Goal: Task Accomplishment & Management: Complete application form

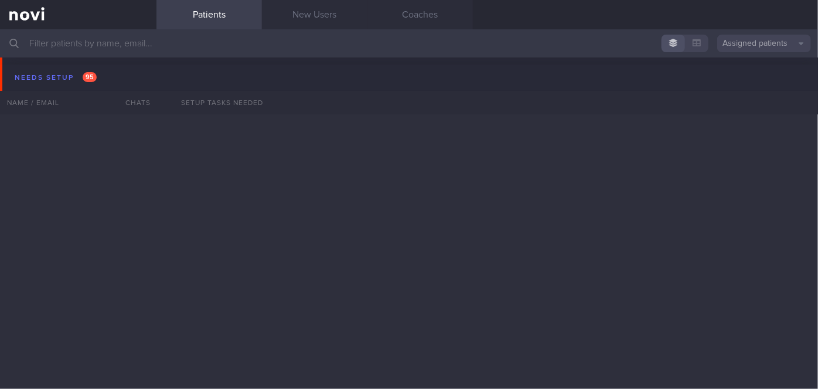
scroll to position [4582, 0]
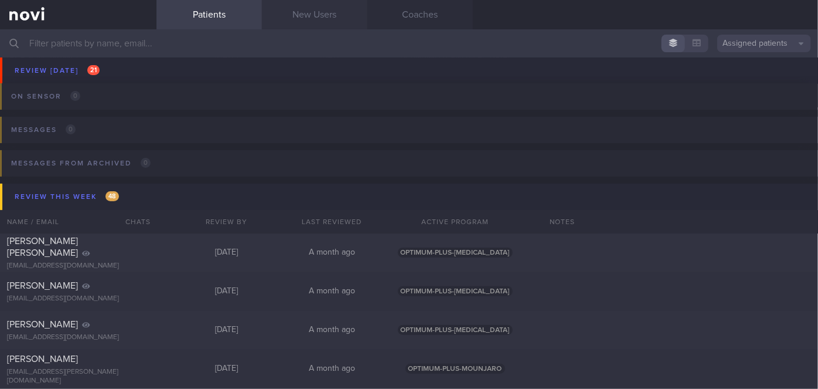
click at [320, 18] on link "New Users" at bounding box center [315, 14] width 106 height 29
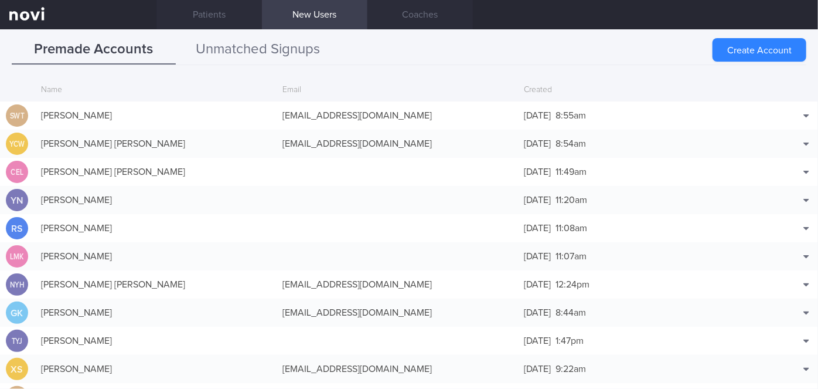
click at [291, 53] on button "Unmatched Signups" at bounding box center [258, 49] width 164 height 29
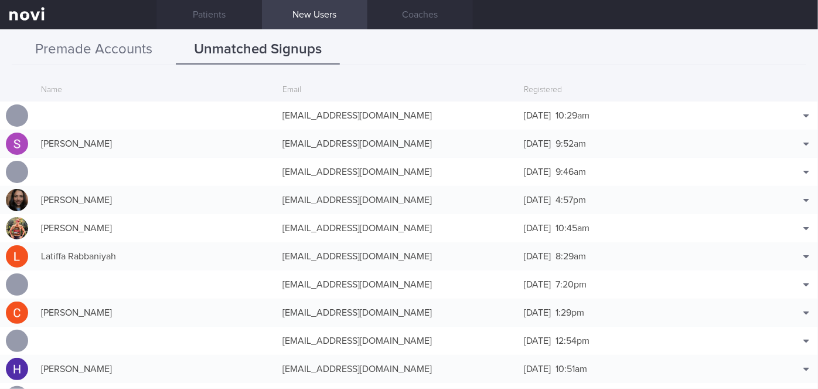
click at [110, 60] on button "Premade Accounts" at bounding box center [94, 49] width 164 height 29
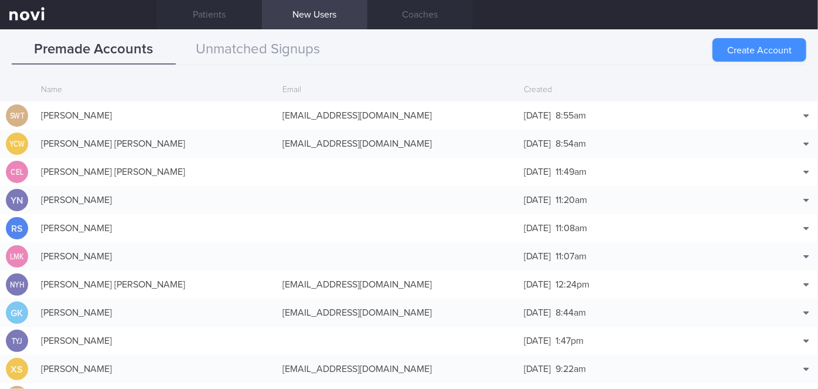
click at [746, 59] on button "Create Account" at bounding box center [760, 49] width 94 height 23
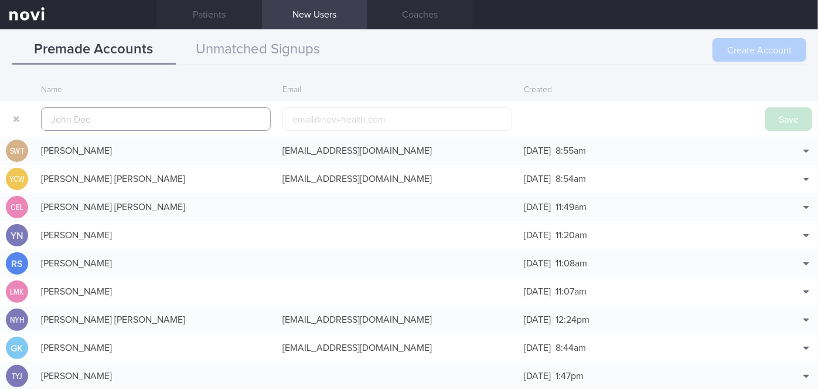
scroll to position [28, 0]
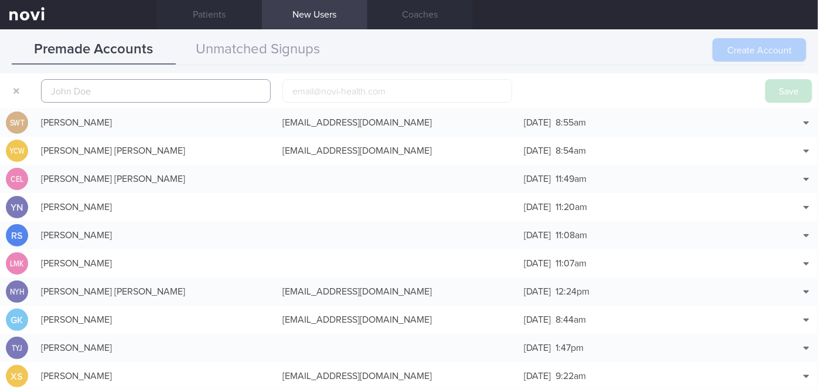
click at [148, 94] on input "text" at bounding box center [156, 90] width 230 height 23
paste input "[PERSON_NAME] Bin [PERSON_NAME]"
type input "[PERSON_NAME] Bin [PERSON_NAME]"
click at [425, 86] on input "email" at bounding box center [398, 90] width 230 height 23
paste input "[EMAIL_ADDRESS][DOMAIN_NAME]"
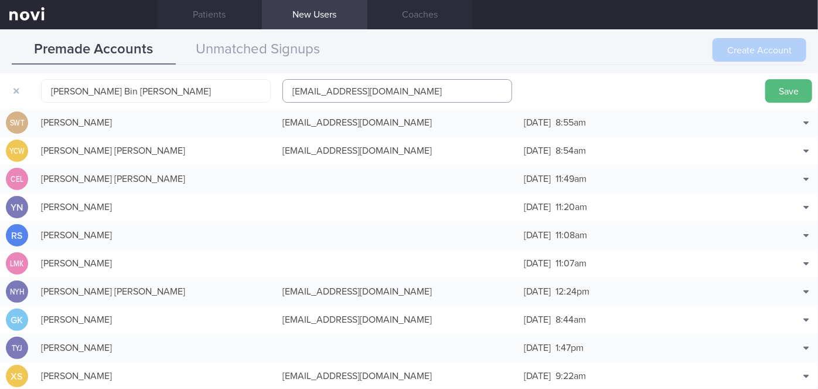
click at [351, 90] on input "[EMAIL_ADDRESS][DOMAIN_NAME]" at bounding box center [398, 90] width 230 height 23
type input "[EMAIL_ADDRESS][DOMAIN_NAME]"
click at [777, 86] on button "Save" at bounding box center [788, 90] width 47 height 23
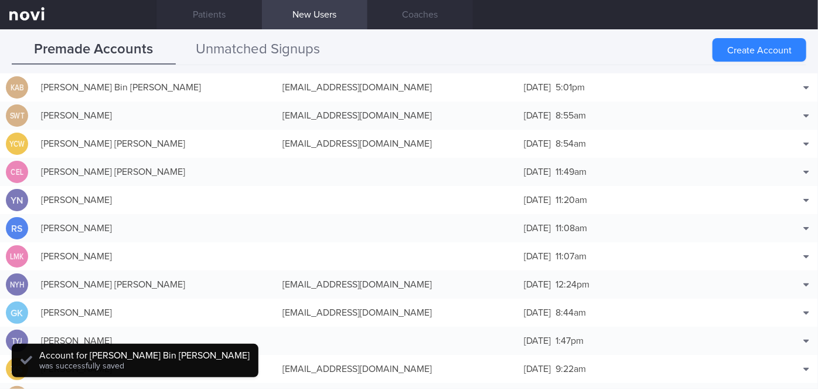
click at [202, 50] on button "Unmatched Signups" at bounding box center [258, 49] width 164 height 29
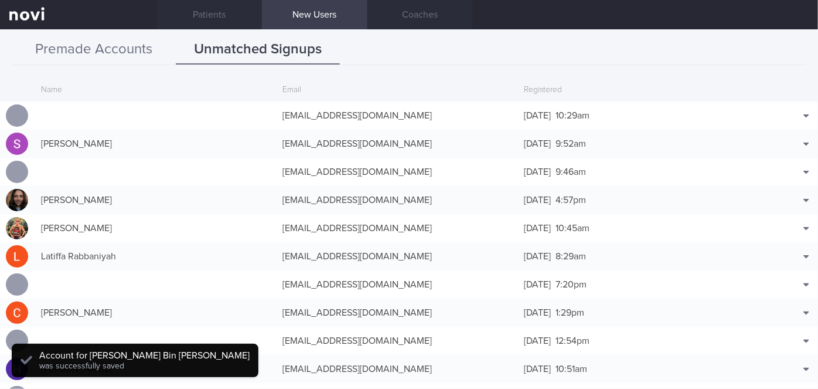
click at [139, 52] on button "Premade Accounts" at bounding box center [94, 49] width 164 height 29
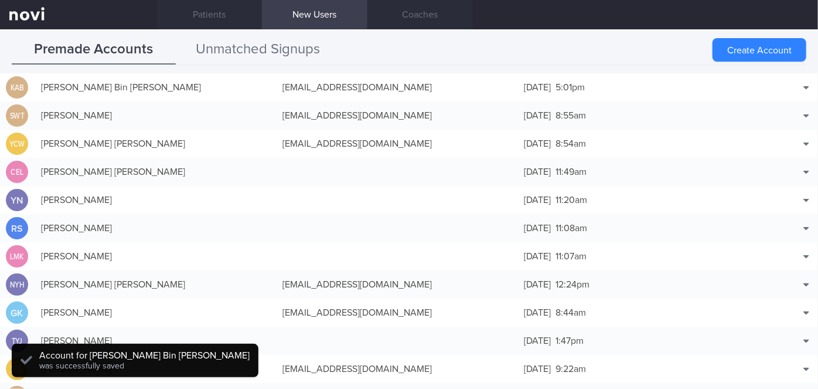
click at [219, 46] on button "Unmatched Signups" at bounding box center [258, 49] width 164 height 29
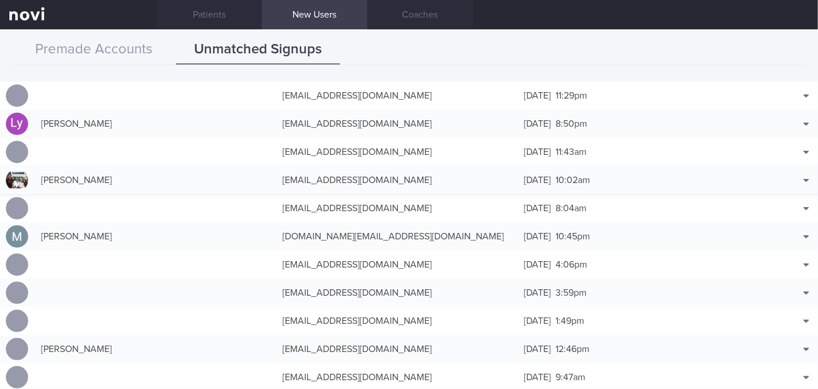
scroll to position [1758, 0]
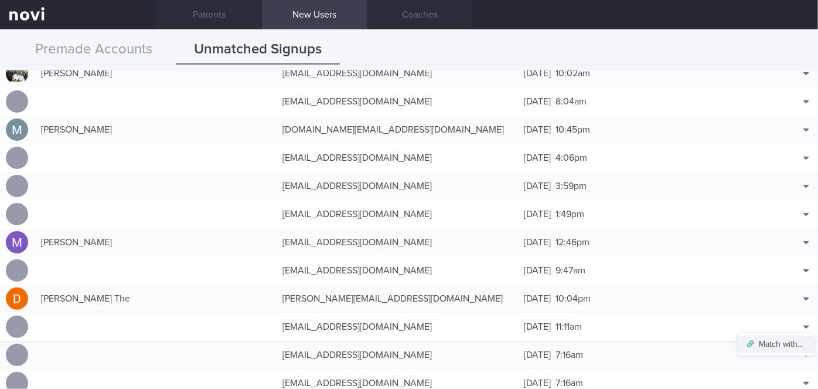
click at [772, 339] on button "Match with..." at bounding box center [776, 344] width 77 height 18
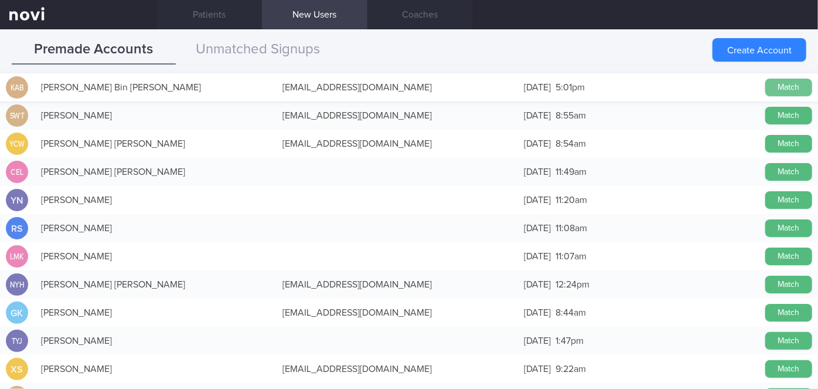
click at [778, 86] on button "Match" at bounding box center [788, 88] width 47 height 18
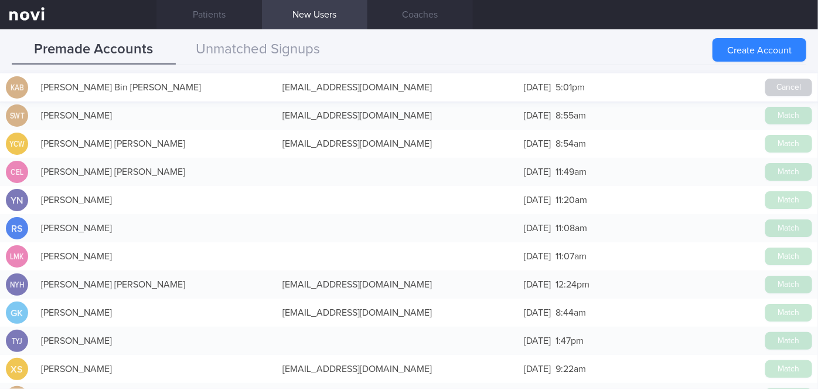
scroll to position [1755, 0]
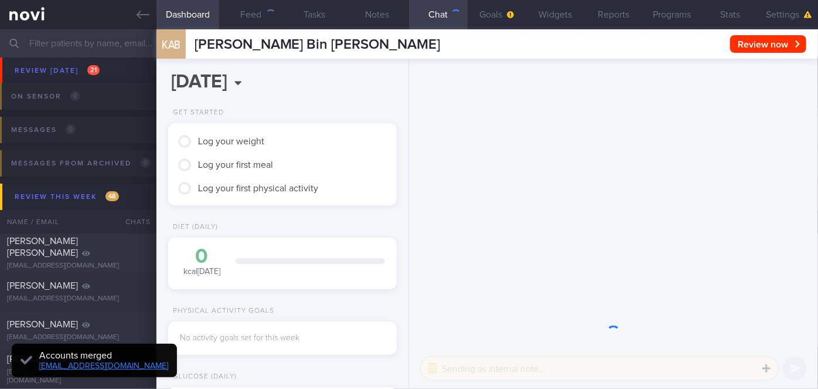
scroll to position [102, 205]
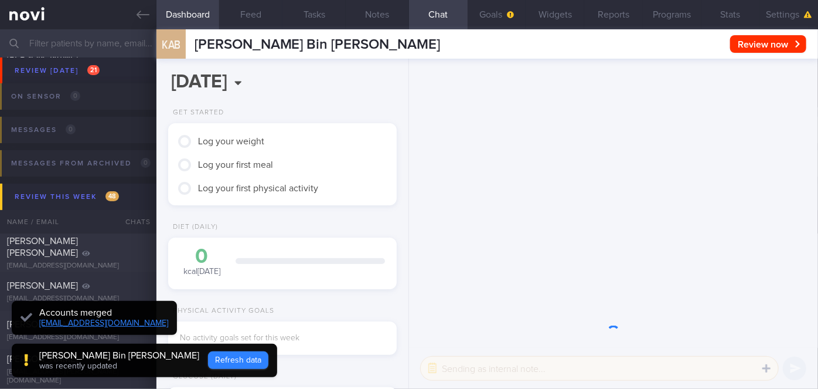
click at [208, 363] on button "Refresh data" at bounding box center [238, 360] width 60 height 18
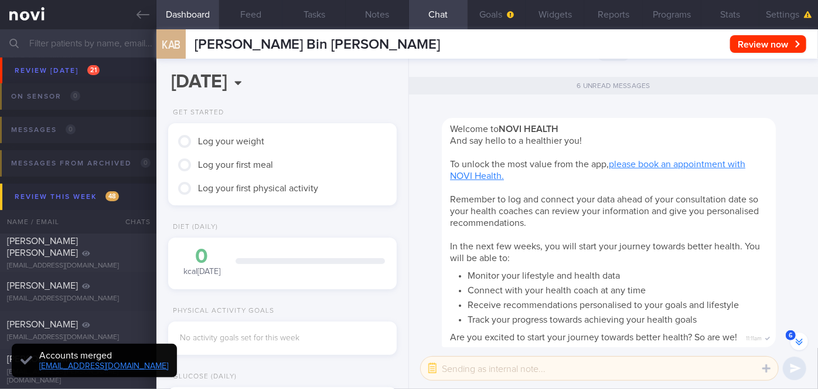
scroll to position [0, 0]
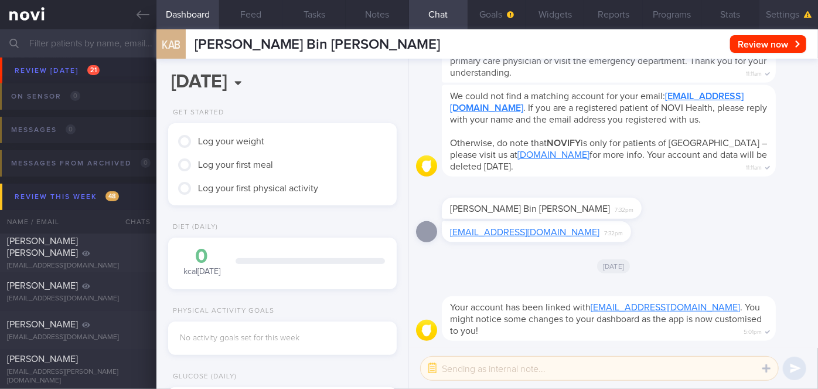
click at [797, 8] on button "Settings" at bounding box center [789, 14] width 59 height 29
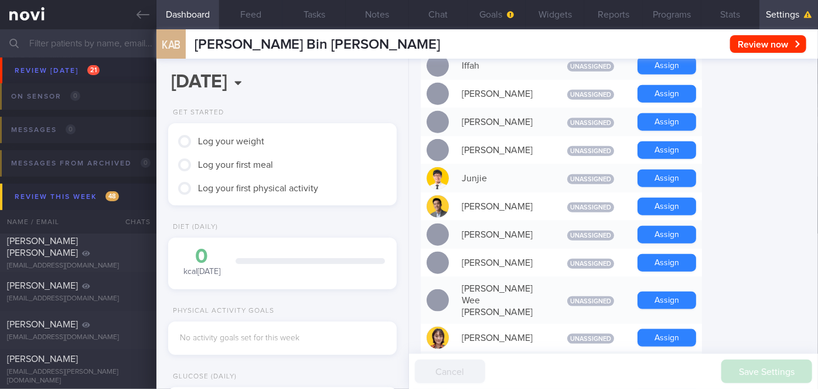
scroll to position [692, 0]
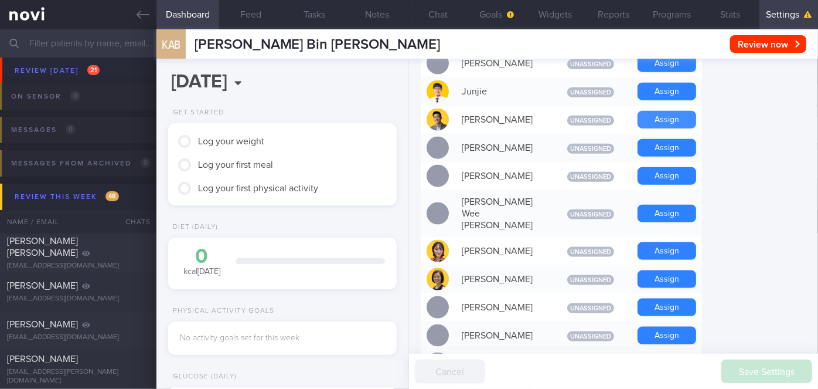
click at [676, 111] on button "Assign" at bounding box center [667, 120] width 59 height 18
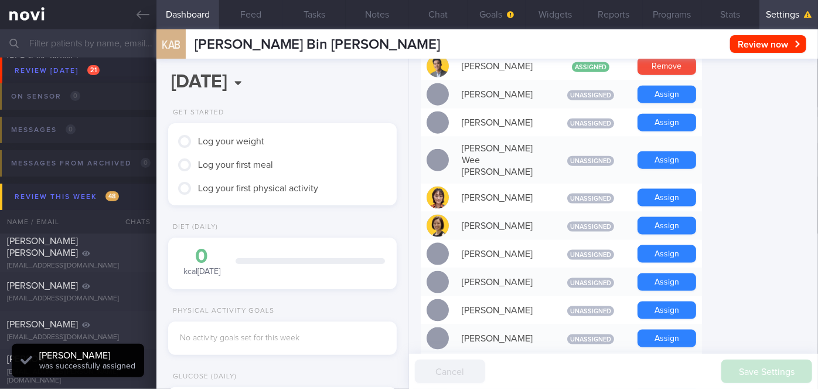
scroll to position [828, 0]
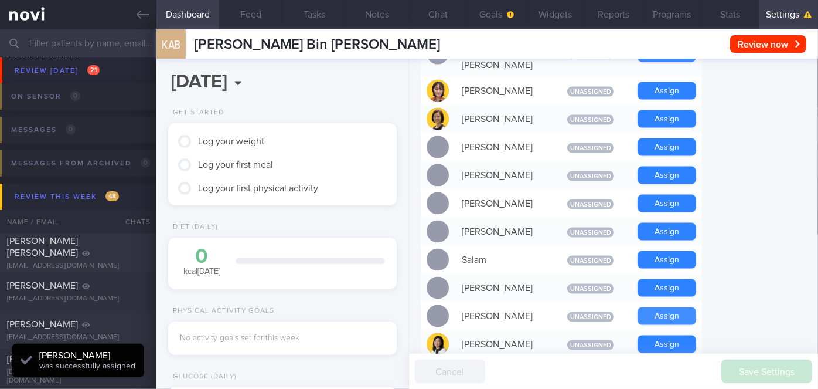
click at [678, 307] on button "Assign" at bounding box center [667, 316] width 59 height 18
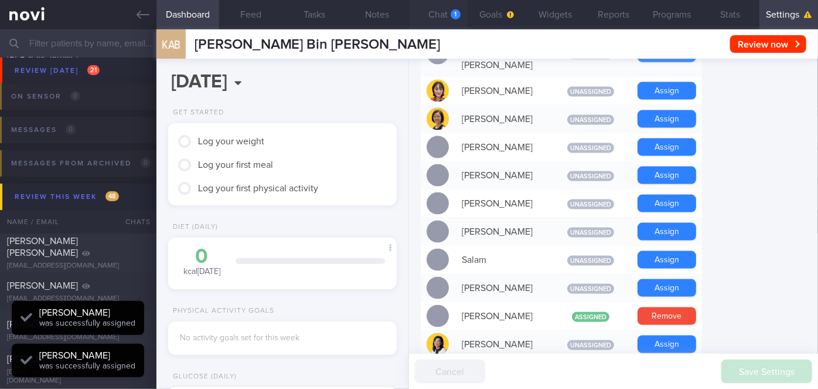
scroll to position [0, 0]
click at [451, 6] on button "Chat 1" at bounding box center [438, 14] width 59 height 29
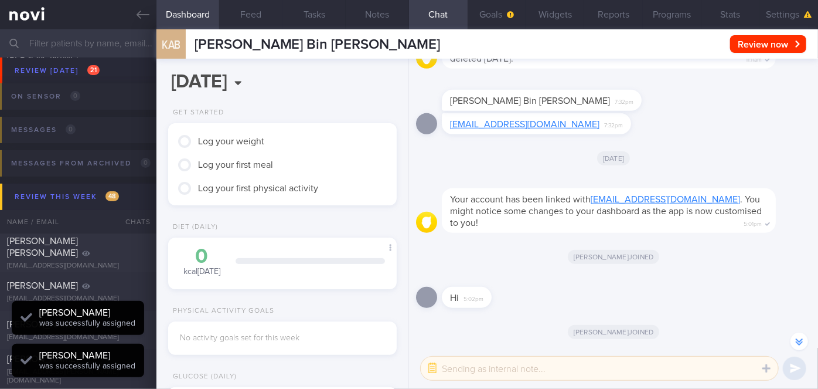
scroll to position [-32, 0]
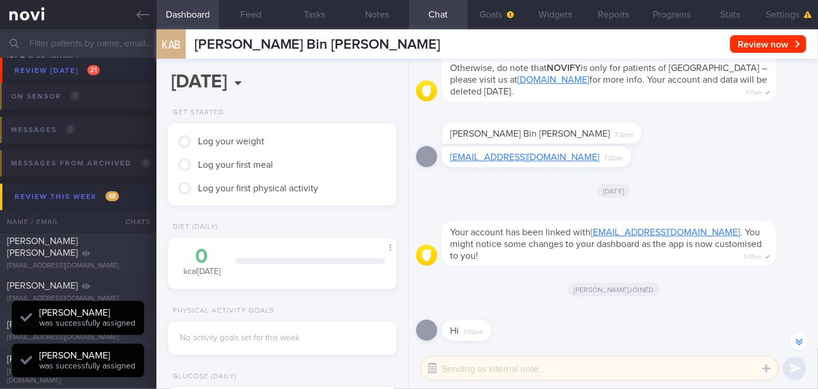
click at [428, 365] on button "button" at bounding box center [432, 368] width 21 height 21
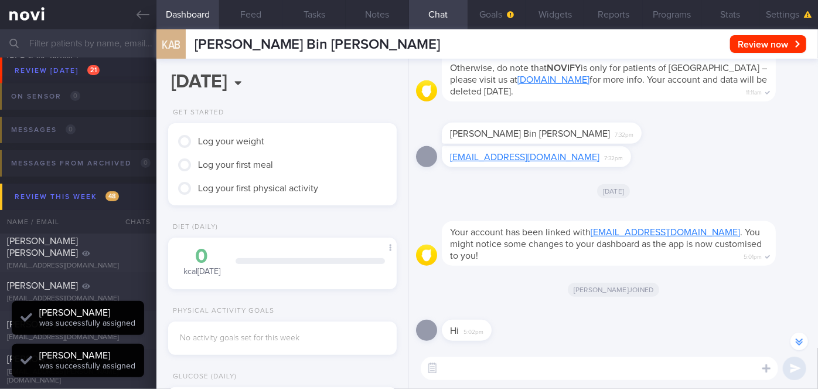
click at [452, 368] on textarea at bounding box center [600, 367] width 358 height 23
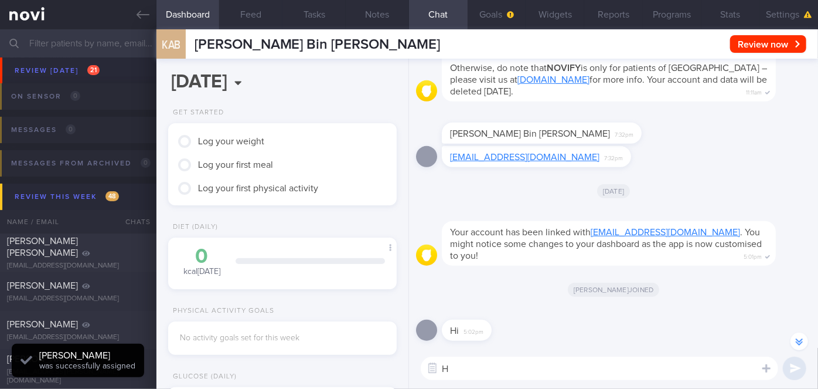
type textarea "Hi"
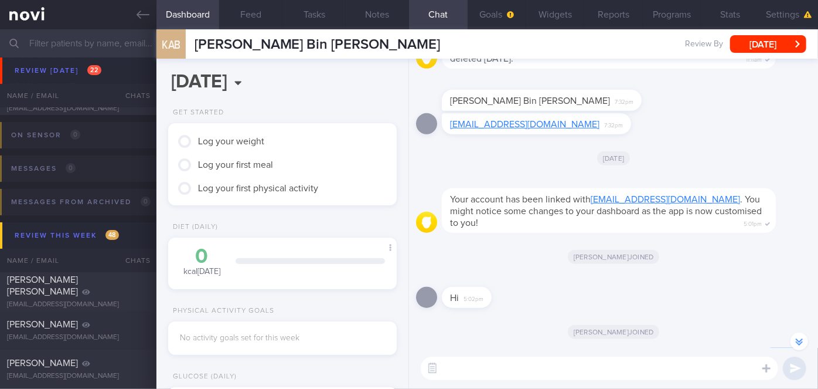
scroll to position [0, 0]
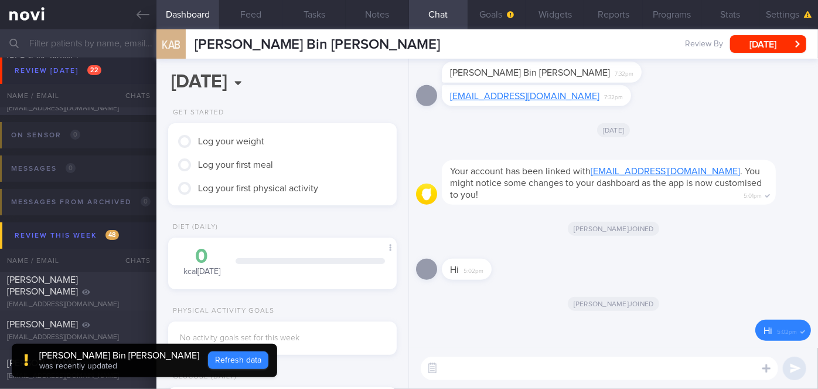
click at [213, 359] on button "Refresh data" at bounding box center [238, 360] width 60 height 18
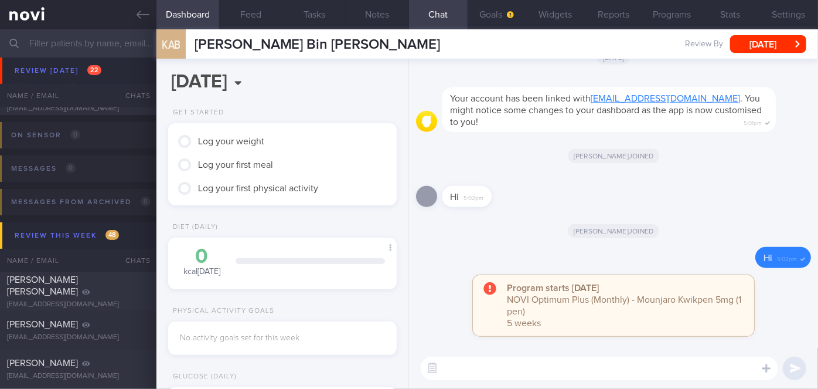
click at [503, 236] on div "[PERSON_NAME] joined" at bounding box center [613, 230] width 395 height 33
click at [537, 360] on textarea at bounding box center [600, 367] width 358 height 23
paste textarea "Hi Ms [PERSON_NAME], I'm [PERSON_NAME], your Health Coach. It was nice speaking…"
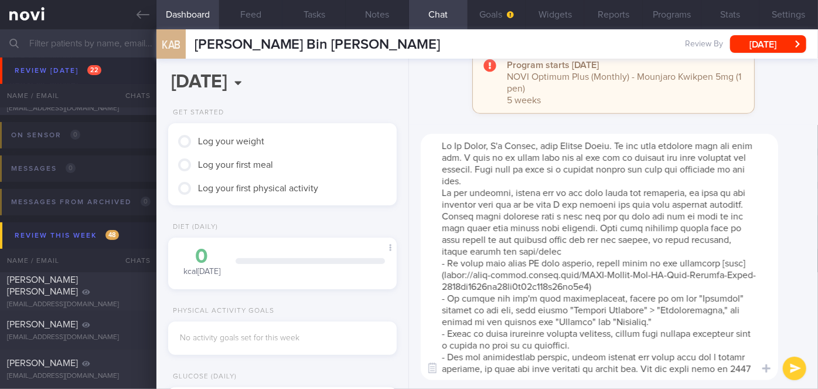
drag, startPoint x: 491, startPoint y: 141, endPoint x: 471, endPoint y: 140, distance: 20.0
click at [471, 140] on textarea at bounding box center [600, 257] width 358 height 246
click at [549, 181] on textarea at bounding box center [600, 257] width 358 height 246
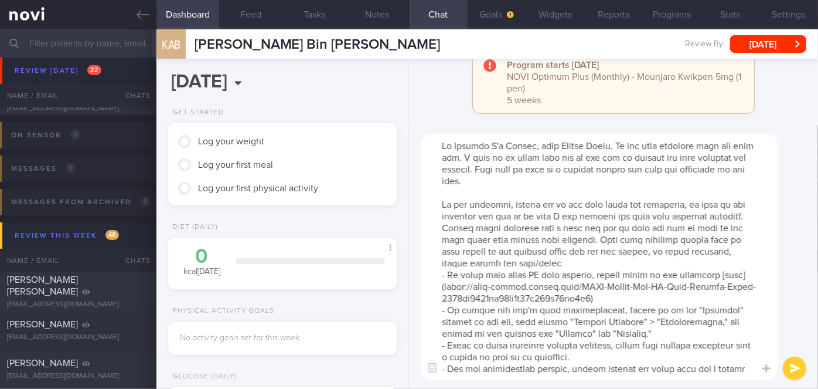
scroll to position [81, 0]
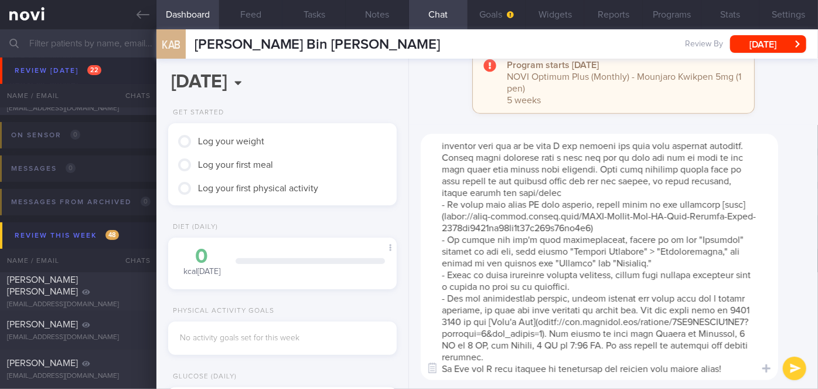
click at [563, 358] on textarea at bounding box center [600, 257] width 358 height 246
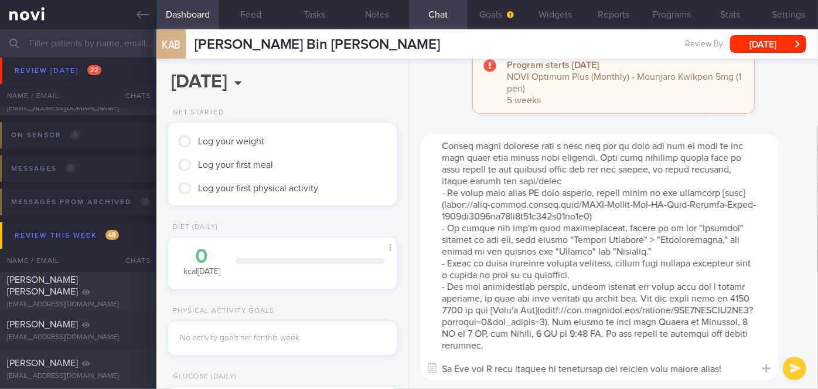
scroll to position [93, 0]
click at [468, 366] on textarea at bounding box center [600, 257] width 358 height 246
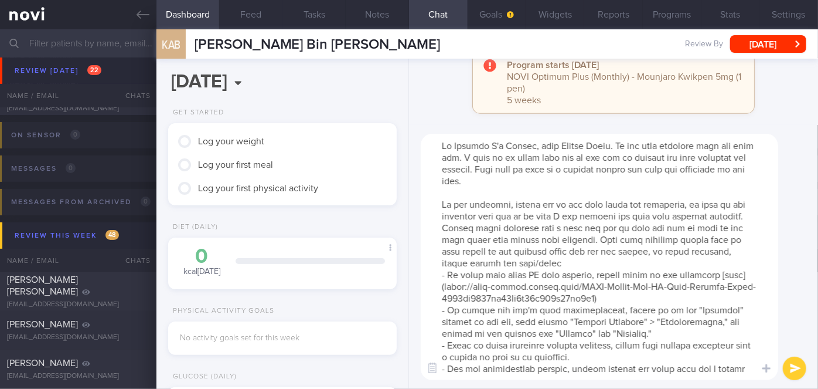
type textarea "Hi [PERSON_NAME] I'm [PERSON_NAME], your Health Coach. It was nice speaking wit…"
click at [797, 369] on button "submit" at bounding box center [794, 367] width 23 height 23
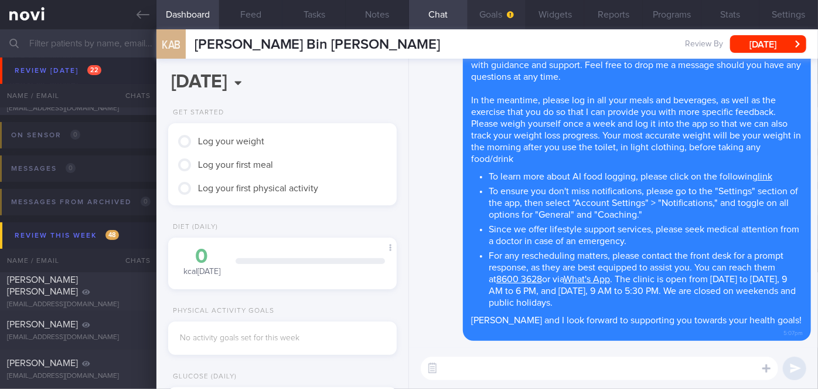
click at [505, 11] on span "button" at bounding box center [509, 14] width 9 height 9
select select "8"
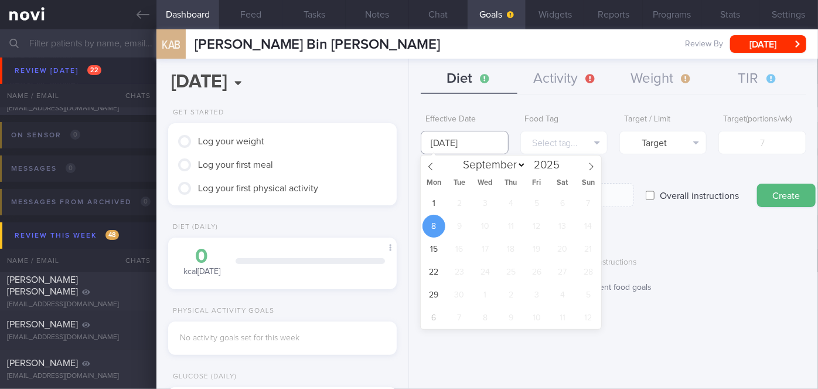
click at [472, 138] on input "[DATE]" at bounding box center [464, 142] width 87 height 23
click at [436, 194] on span "1" at bounding box center [434, 203] width 23 height 23
type input "[DATE]"
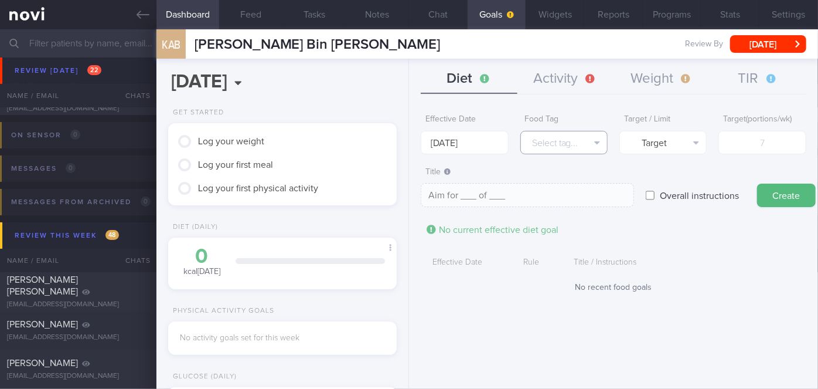
click at [576, 150] on button "Select tag..." at bounding box center [563, 142] width 87 height 23
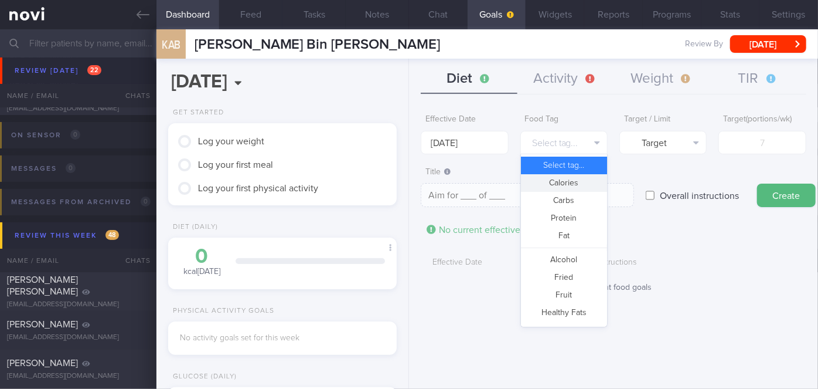
click at [569, 188] on button "Calories" at bounding box center [564, 183] width 86 height 18
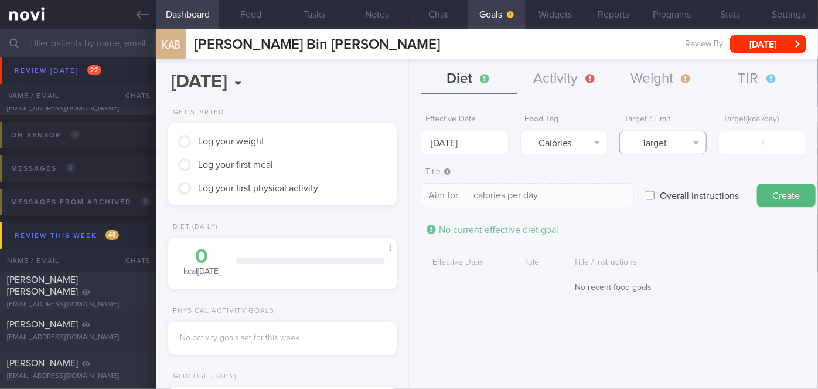
click at [662, 148] on button "Target" at bounding box center [663, 142] width 87 height 23
click at [662, 181] on button "Limit" at bounding box center [663, 183] width 86 height 18
type textarea "Keep to __ calories per day"
click at [750, 147] on input "number" at bounding box center [762, 142] width 87 height 23
type input "1"
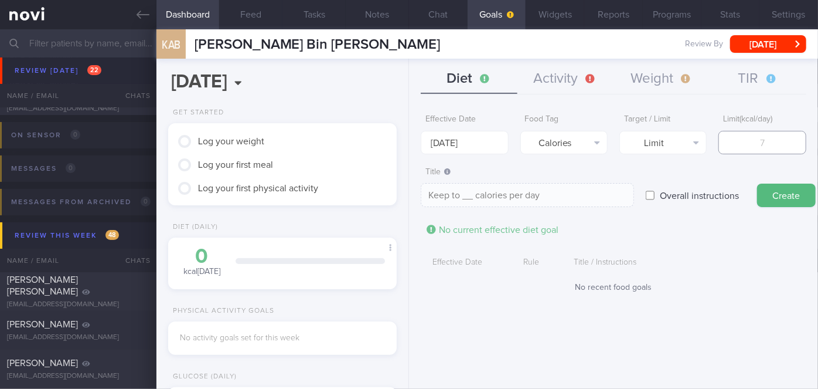
type textarea "Keep to 1 calories per day"
type input "16"
type textarea "Keep to 16 calories per day"
type input "160"
type textarea "Keep to 160 calories per day"
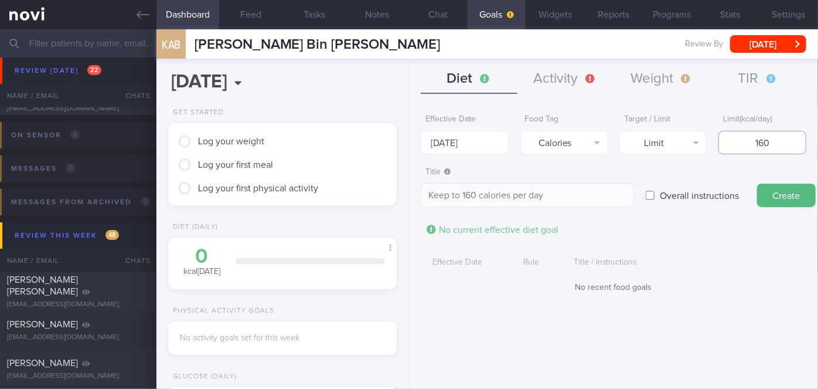
type input "1600"
type textarea "Keep to 1600 calories per day"
type input "1600"
click at [782, 191] on button "Create" at bounding box center [786, 194] width 59 height 23
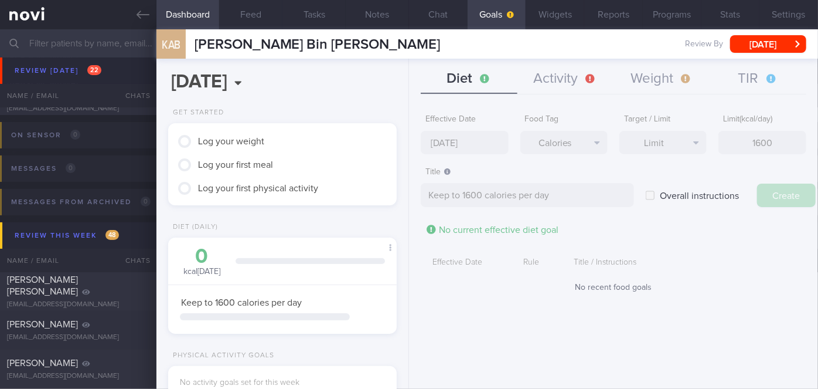
type input "[DATE]"
type textarea "Aim for ___ of ___"
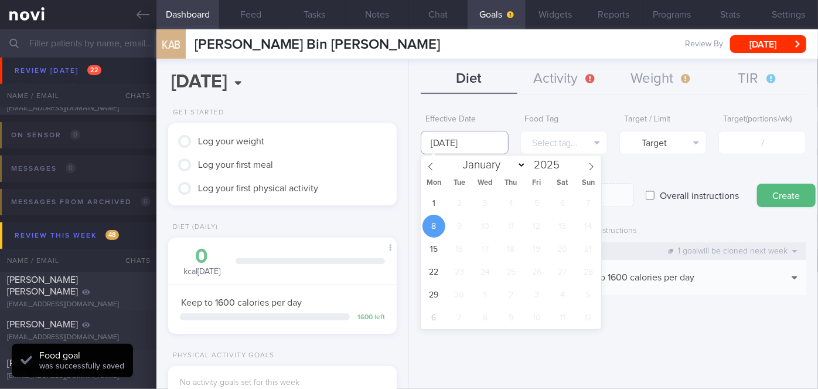
click at [476, 140] on input "[DATE]" at bounding box center [464, 142] width 87 height 23
click at [441, 207] on span "1" at bounding box center [434, 203] width 23 height 23
type input "[DATE]"
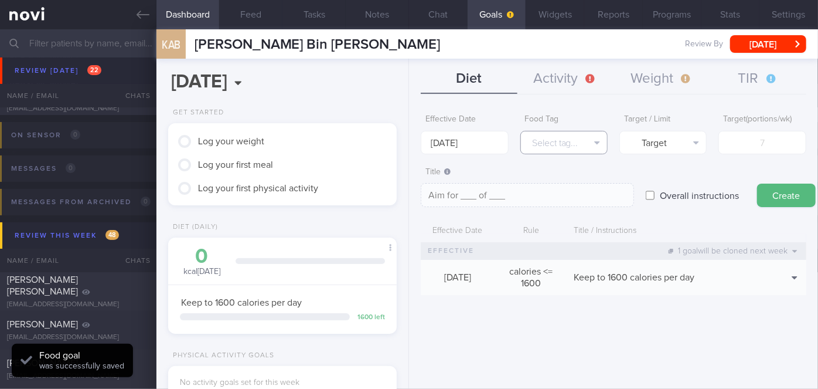
click at [537, 147] on button "Select tag..." at bounding box center [563, 142] width 87 height 23
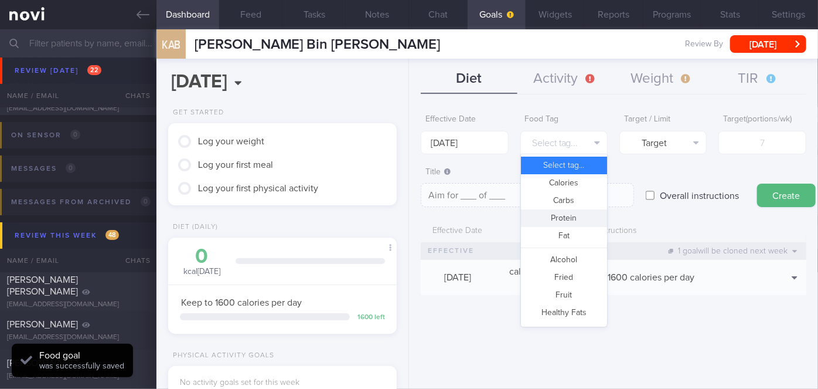
drag, startPoint x: 561, startPoint y: 215, endPoint x: 564, endPoint y: 210, distance: 6.3
click at [561, 216] on button "Protein" at bounding box center [564, 218] width 86 height 18
type textarea "Aim for __g of protein per day"
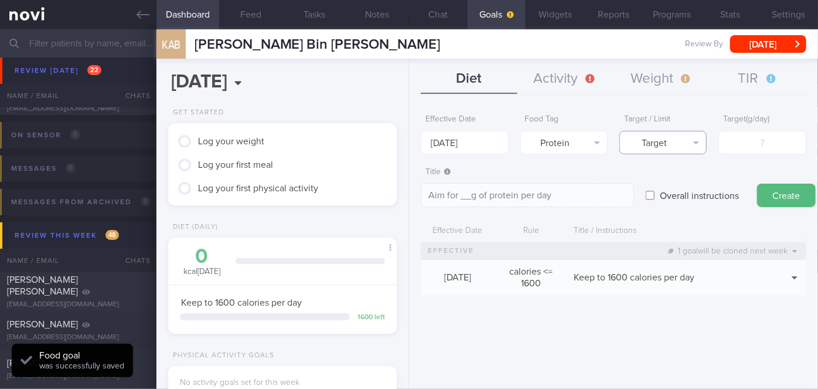
click at [669, 151] on button "Target" at bounding box center [663, 142] width 87 height 23
click at [748, 147] on input "number" at bounding box center [762, 142] width 87 height 23
type input "1"
type textarea "Aim for 1g of protein per day"
type input "10"
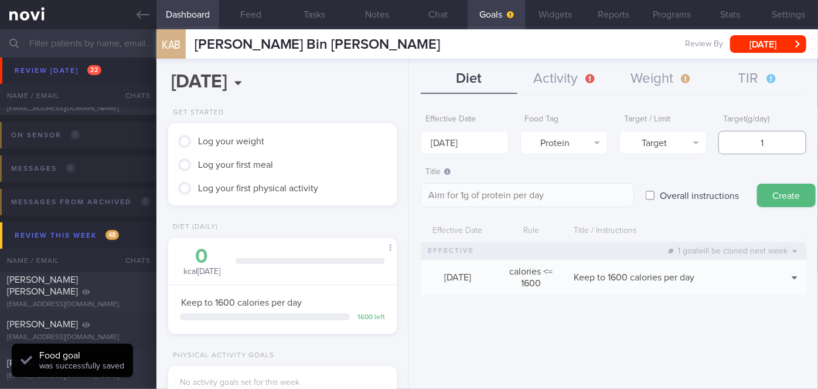
type textarea "Aim for 10g of protein per day"
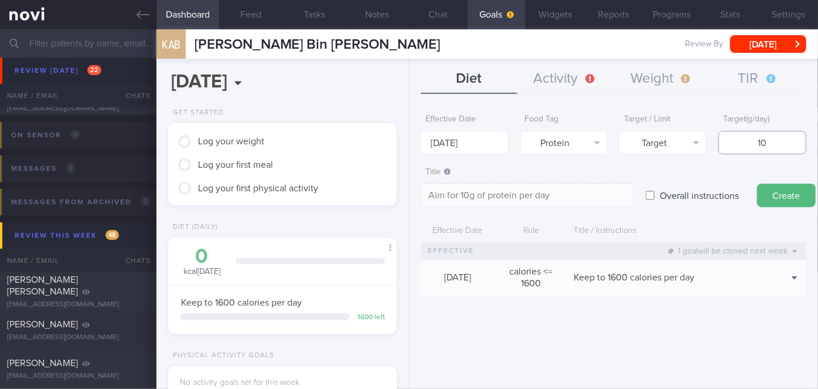
type input "108"
type textarea "Aim for 108g of protein per day"
type input "108"
click at [757, 183] on button "Create" at bounding box center [786, 194] width 59 height 23
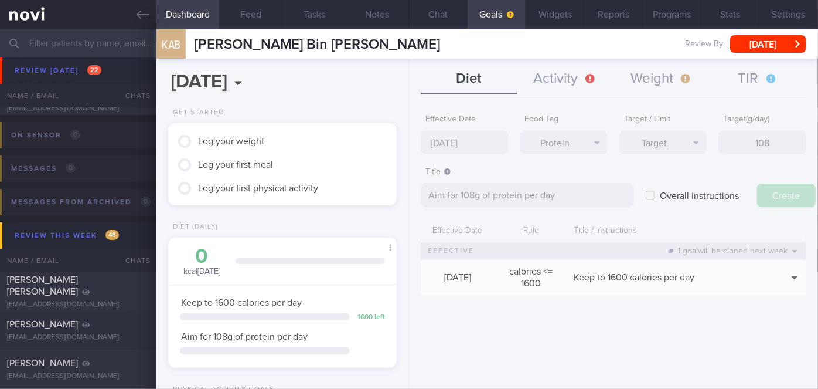
type input "[DATE]"
type textarea "Aim for ___ of ___"
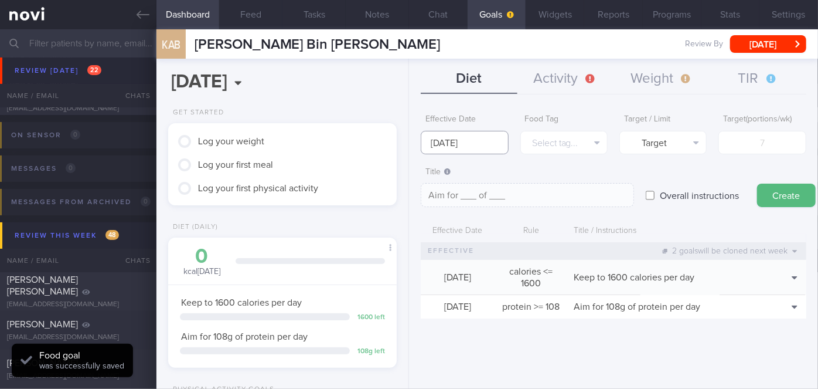
click at [488, 140] on input "[DATE]" at bounding box center [464, 142] width 87 height 23
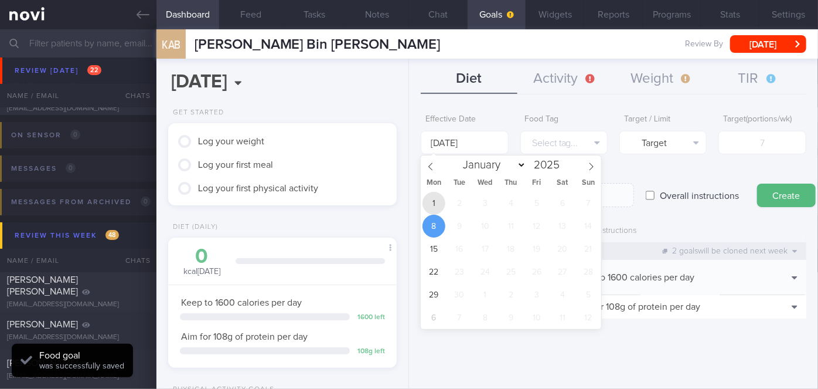
click at [437, 199] on span "1" at bounding box center [434, 203] width 23 height 23
type input "[DATE]"
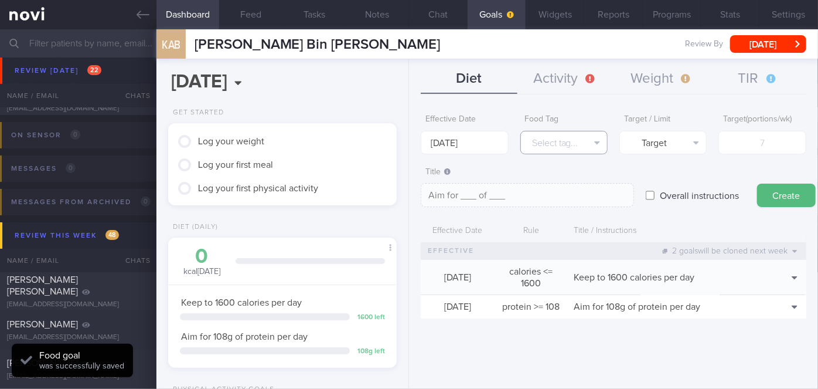
click at [557, 137] on button "Select tag..." at bounding box center [563, 142] width 87 height 23
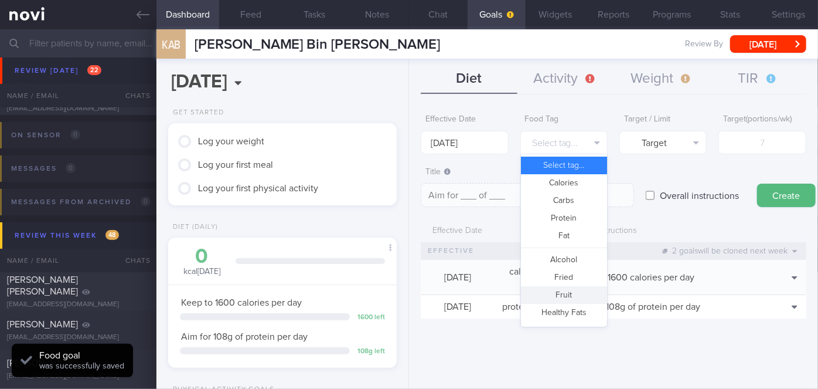
click at [575, 288] on button "Fruit" at bounding box center [564, 295] width 86 height 18
type textarea "Aim for __ portions of fruits per week"
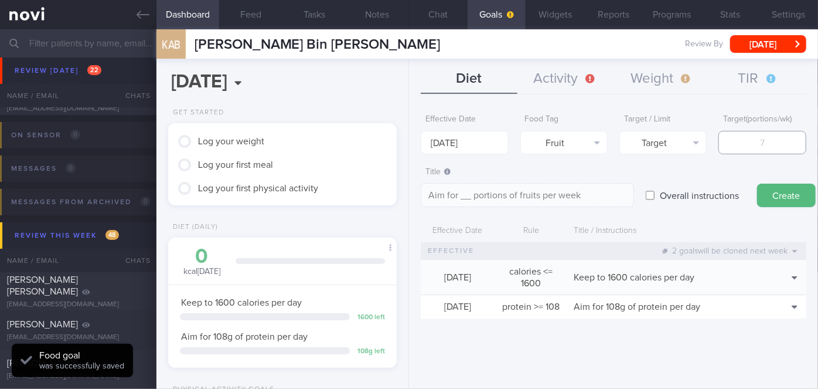
click at [754, 135] on input "number" at bounding box center [762, 142] width 87 height 23
type input "1"
type textarea "Aim for 1 portions of fruits per week"
type input "14"
type textarea "Aim for 14 portions of fruits per week"
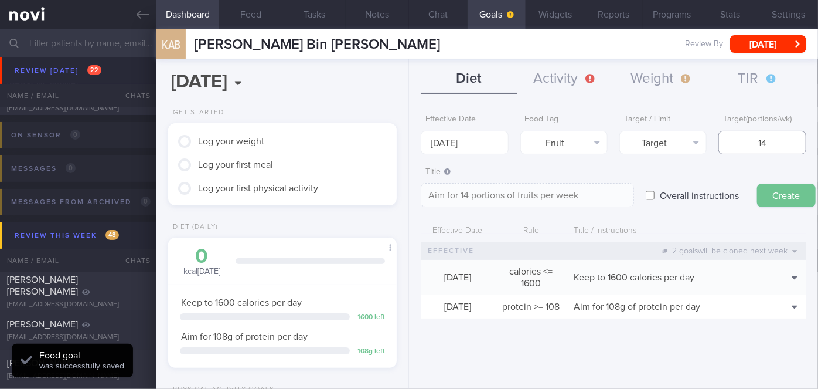
type input "14"
click at [781, 197] on button "Create" at bounding box center [786, 194] width 59 height 23
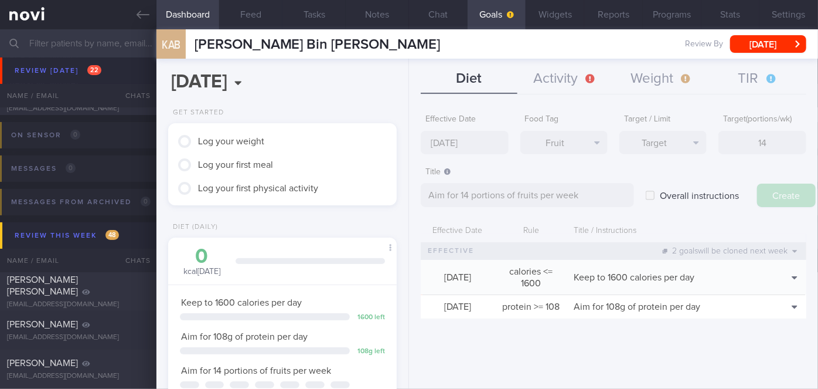
type input "[DATE]"
type textarea "Aim for ___ of ___"
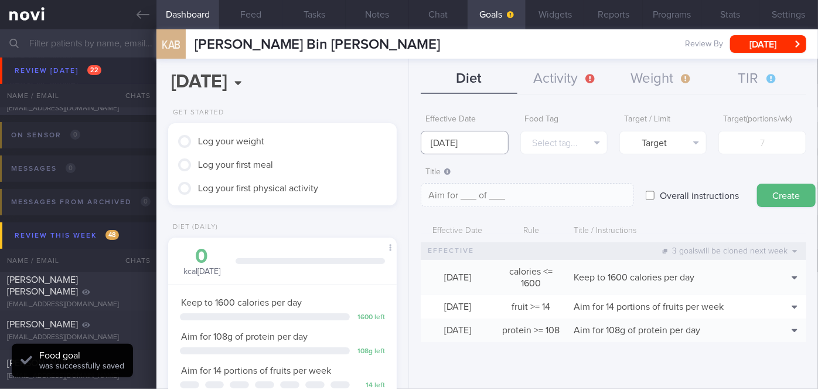
click at [456, 142] on input "[DATE]" at bounding box center [464, 142] width 87 height 23
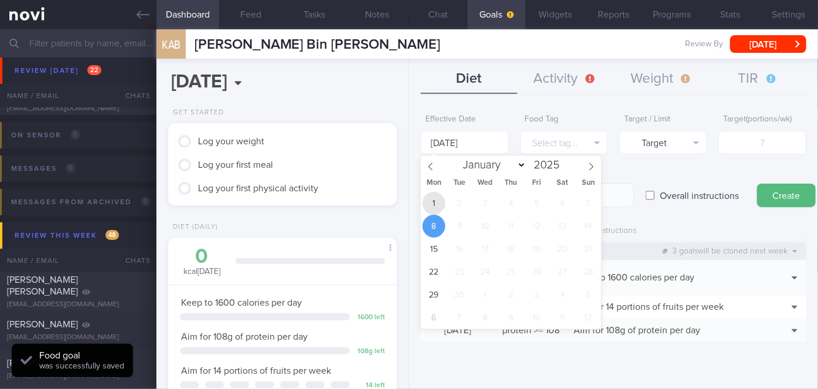
click at [442, 200] on span "1" at bounding box center [434, 203] width 23 height 23
type input "[DATE]"
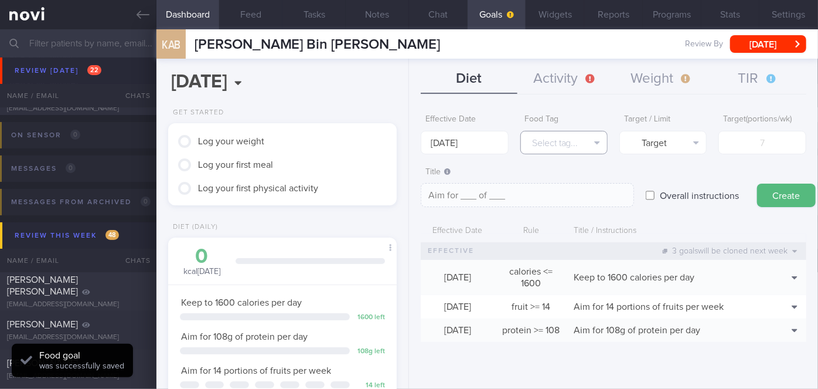
click at [550, 145] on button "Select tag..." at bounding box center [563, 142] width 87 height 23
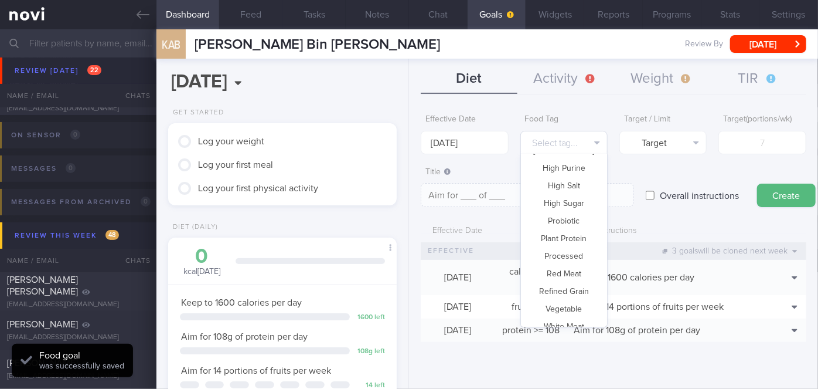
scroll to position [348, 0]
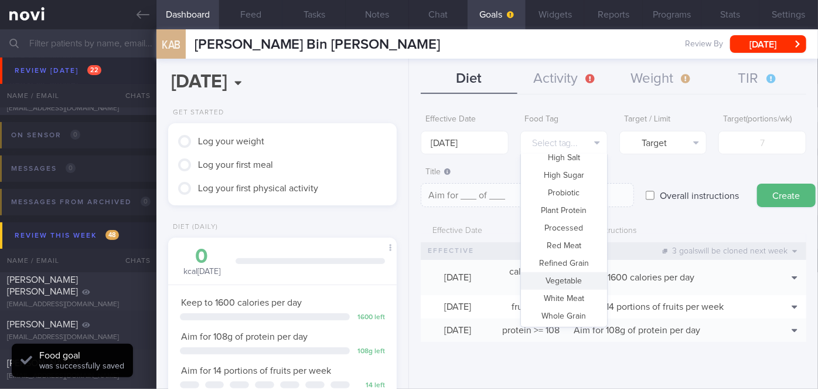
click at [559, 280] on button "Vegetable" at bounding box center [564, 281] width 86 height 18
type textarea "Aim for __ portions of vegetables per week"
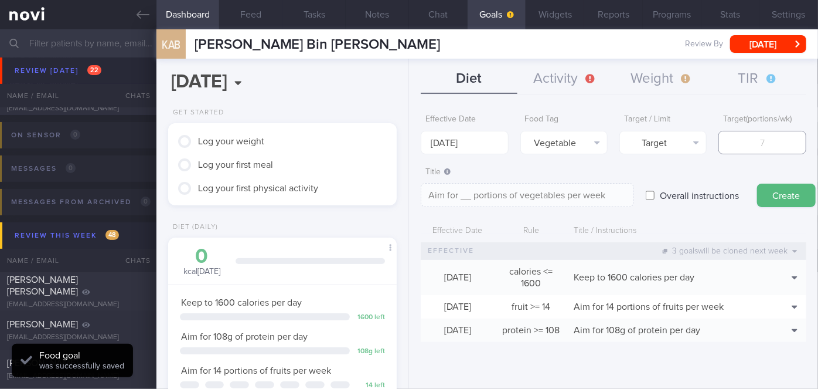
click at [760, 140] on input "number" at bounding box center [762, 142] width 87 height 23
type input "1"
type textarea "Aim for 1 portions of vegetables per week"
type input "15"
type textarea "Aim for 15 portions of vegetables per week"
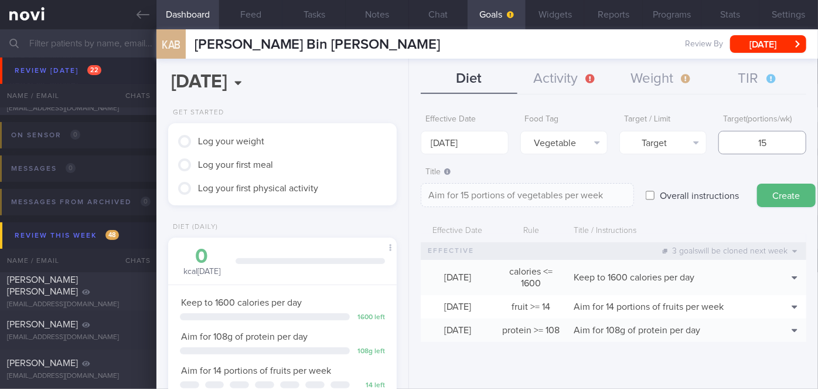
type input "1"
type textarea "Aim for 1 portions of vegetables per week"
type input "14"
type textarea "Aim for 14 portions of vegetables per week"
type input "14"
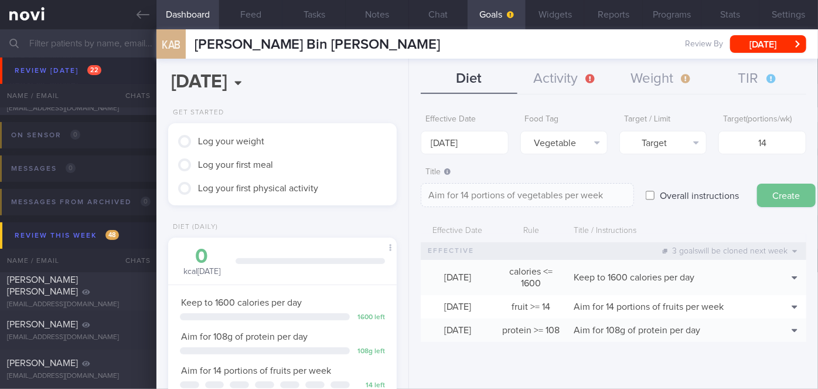
drag, startPoint x: 767, startPoint y: 194, endPoint x: 683, endPoint y: 142, distance: 98.7
click at [767, 192] on button "Create" at bounding box center [786, 194] width 59 height 23
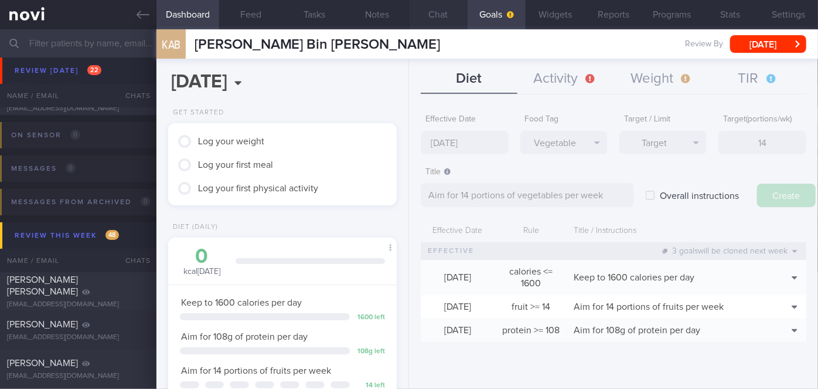
type input "[DATE]"
type textarea "Aim for ___ of ___"
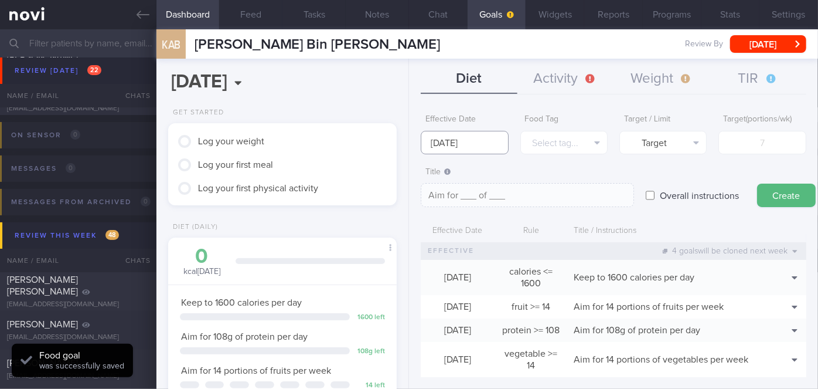
click at [484, 150] on body "You are offline! Some functionality will be unavailable Patients New Users Coac…" at bounding box center [409, 194] width 818 height 389
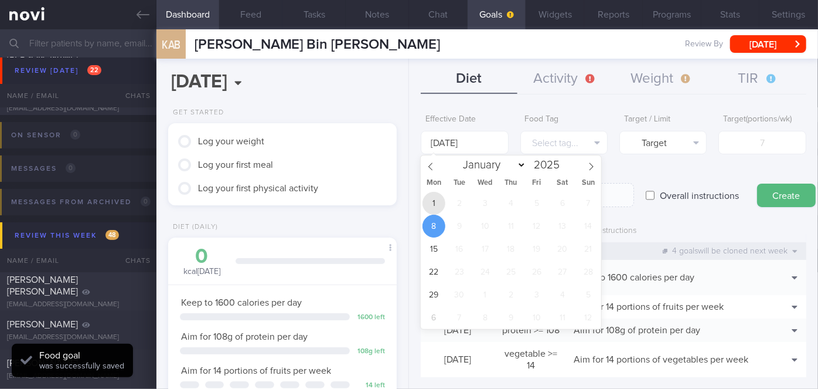
click at [439, 207] on span "1" at bounding box center [434, 203] width 23 height 23
type input "[DATE]"
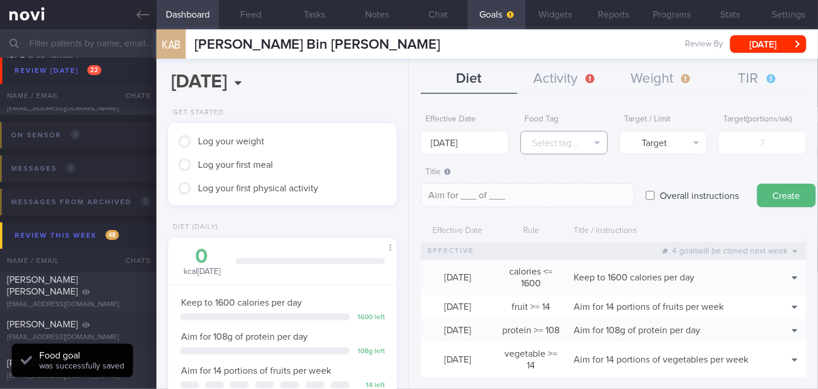
click at [553, 148] on button "Select tag..." at bounding box center [563, 142] width 87 height 23
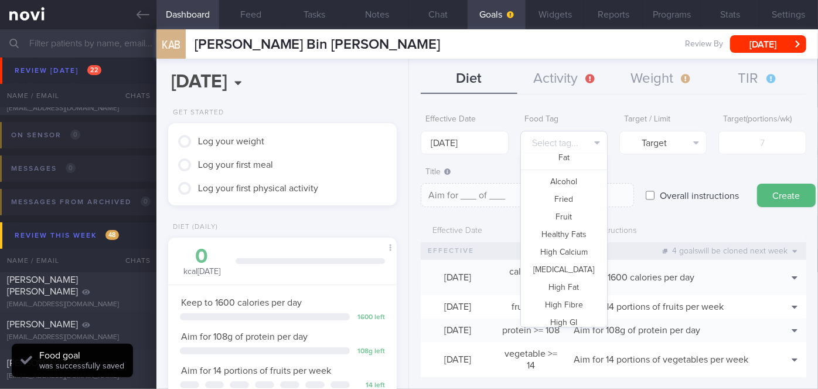
scroll to position [28, 0]
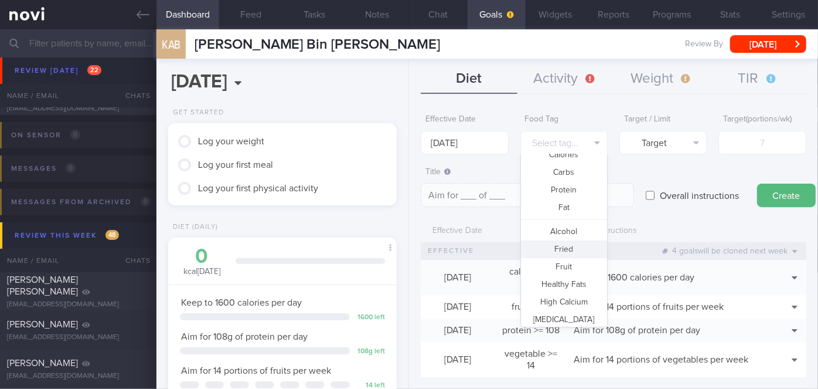
click at [570, 249] on button "Fried" at bounding box center [564, 249] width 86 height 18
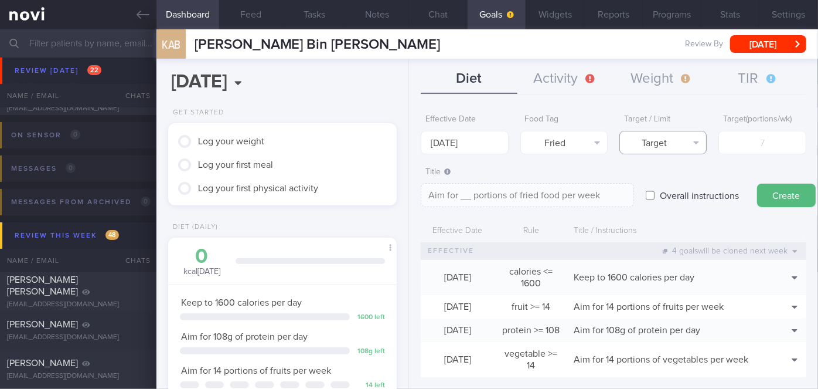
click at [675, 149] on button "Target" at bounding box center [663, 142] width 87 height 23
drag, startPoint x: 681, startPoint y: 180, endPoint x: 727, endPoint y: 149, distance: 55.8
click at [681, 180] on button "Limit" at bounding box center [663, 183] width 86 height 18
type textarea "Keep to __ portions of fried food per week"
click at [753, 140] on input "number" at bounding box center [762, 142] width 87 height 23
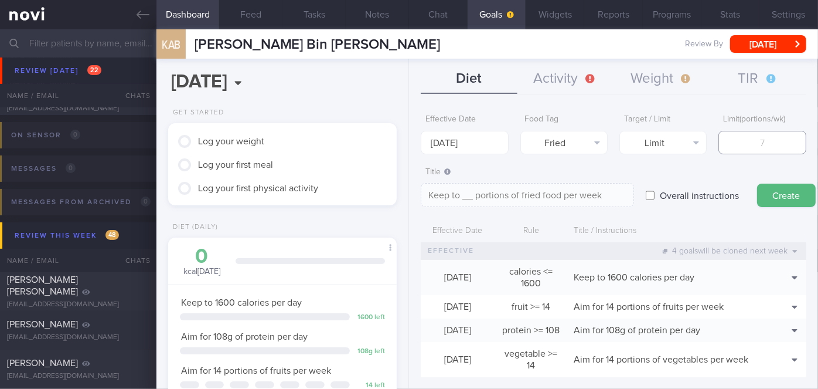
type input "2"
type textarea "Keep to 2 portions of fried food per week"
type input "2"
click at [781, 193] on button "Create" at bounding box center [786, 194] width 59 height 23
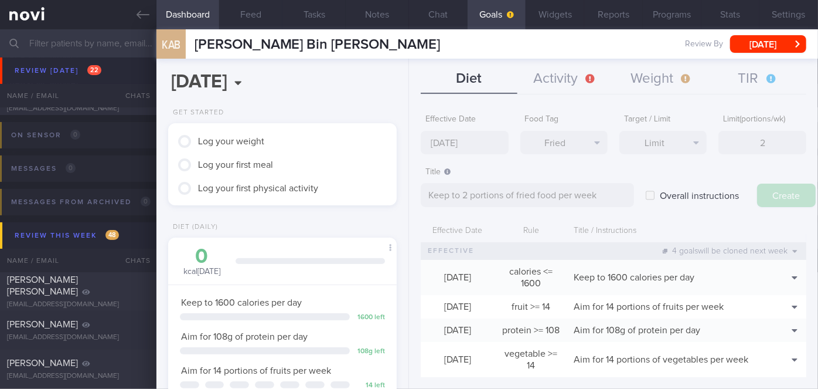
type input "[DATE]"
type textarea "Aim for ___ of ___"
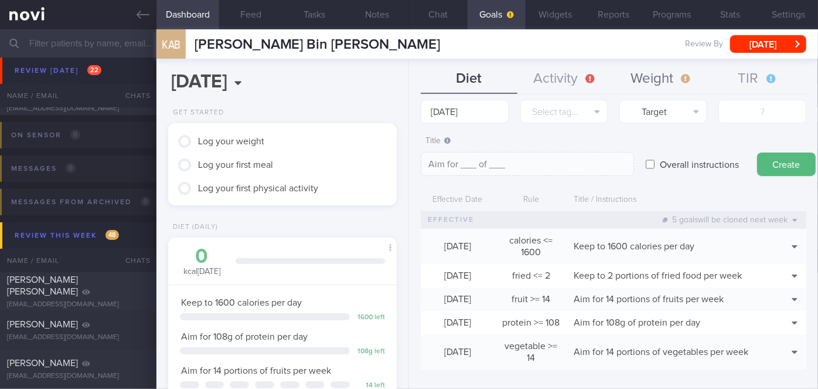
scroll to position [48, 0]
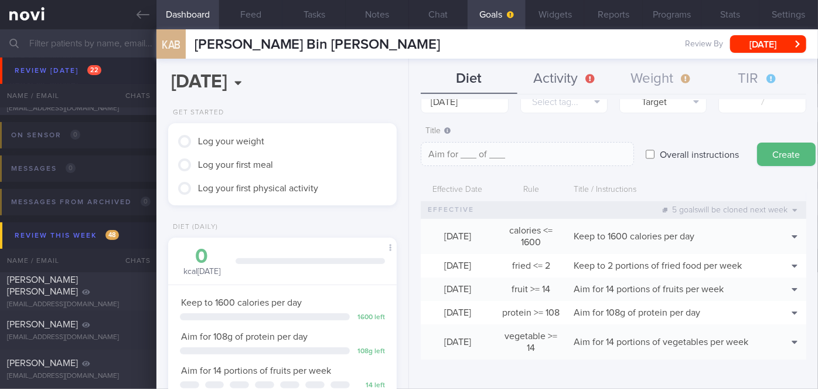
click at [584, 82] on button "Activity" at bounding box center [566, 78] width 96 height 29
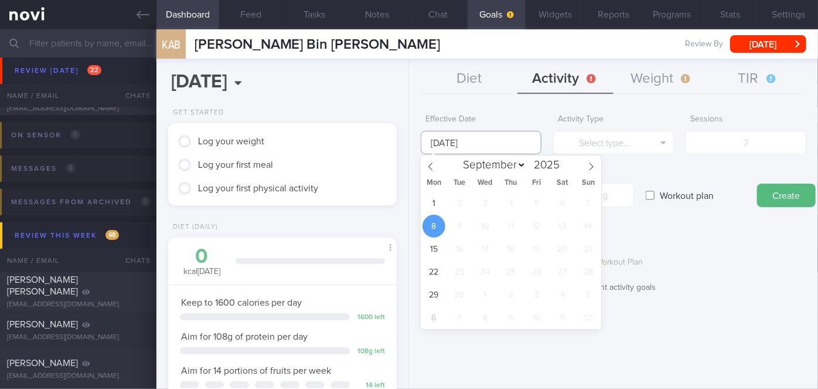
click at [489, 147] on input "[DATE]" at bounding box center [481, 142] width 121 height 23
click at [440, 202] on span "1" at bounding box center [434, 203] width 23 height 23
type input "[DATE]"
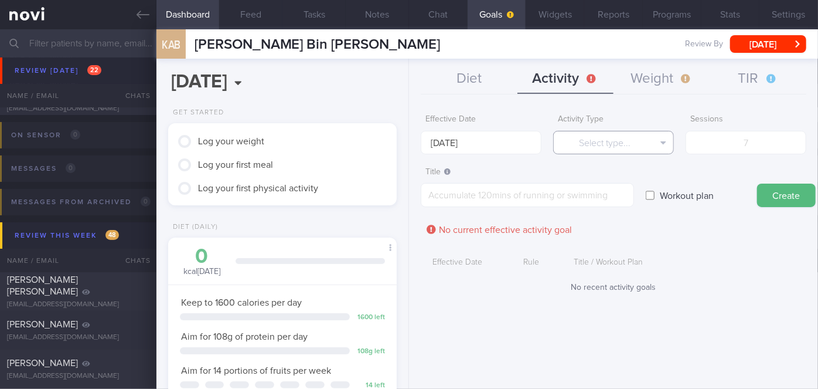
click at [573, 144] on button "Select type..." at bounding box center [613, 142] width 121 height 23
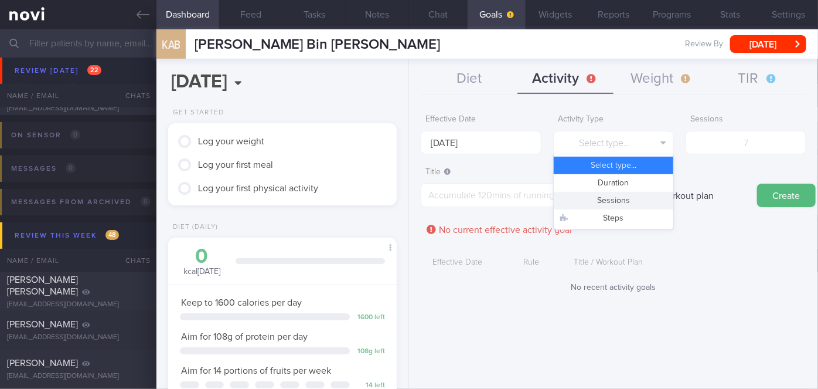
click at [600, 199] on button "Sessions" at bounding box center [614, 201] width 120 height 18
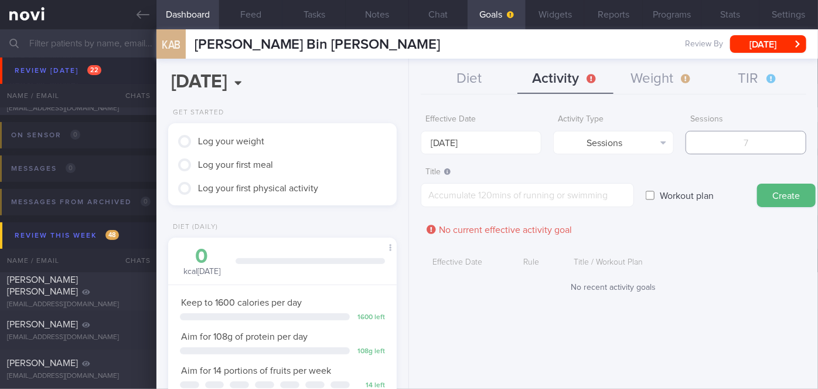
click at [719, 149] on input "number" at bounding box center [746, 142] width 121 height 23
type input "2"
click at [559, 193] on textarea at bounding box center [527, 195] width 213 height 24
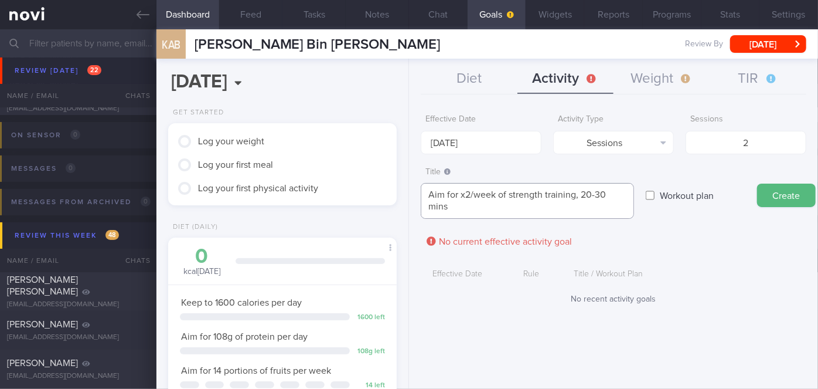
scroll to position [0, 0]
type textarea "Aim for x2/week of strength training, 20-30 mins per session"
click at [788, 200] on button "Create" at bounding box center [786, 194] width 59 height 23
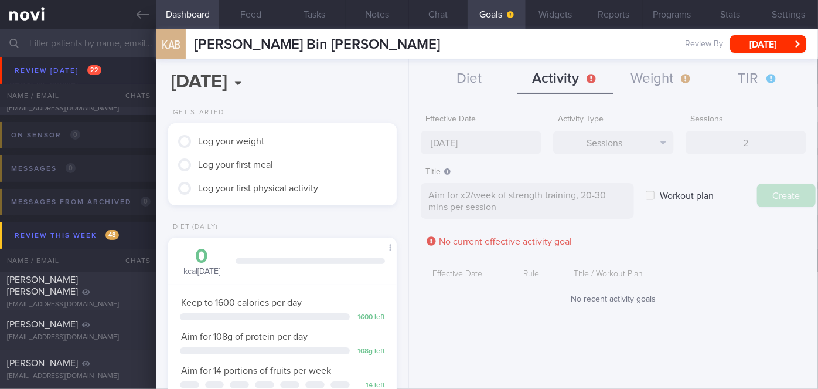
type input "[DATE]"
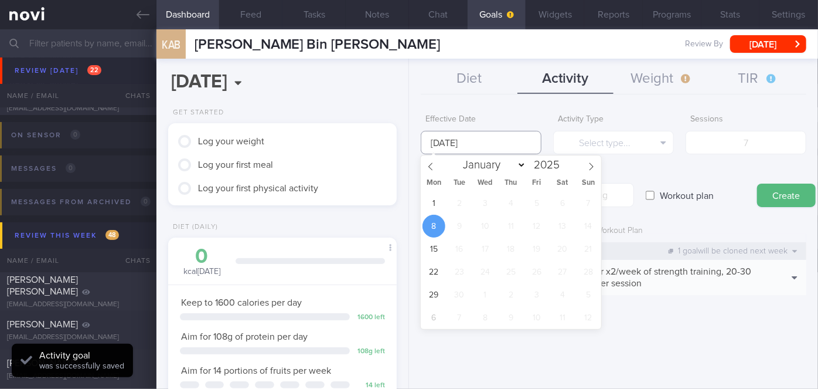
click at [464, 147] on input "[DATE]" at bounding box center [481, 142] width 121 height 23
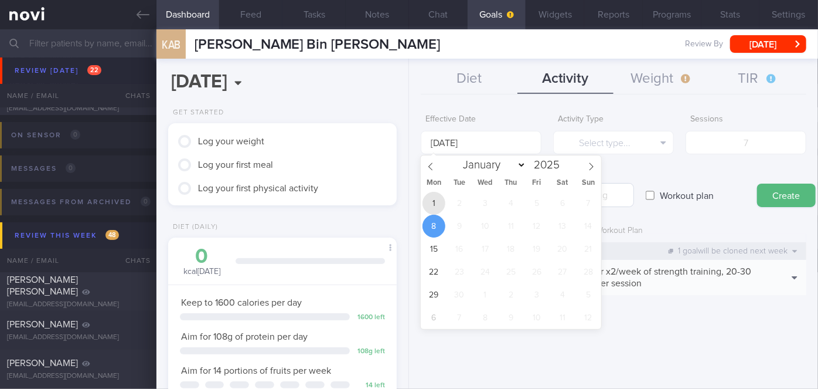
click at [433, 198] on span "1" at bounding box center [434, 203] width 23 height 23
type input "[DATE]"
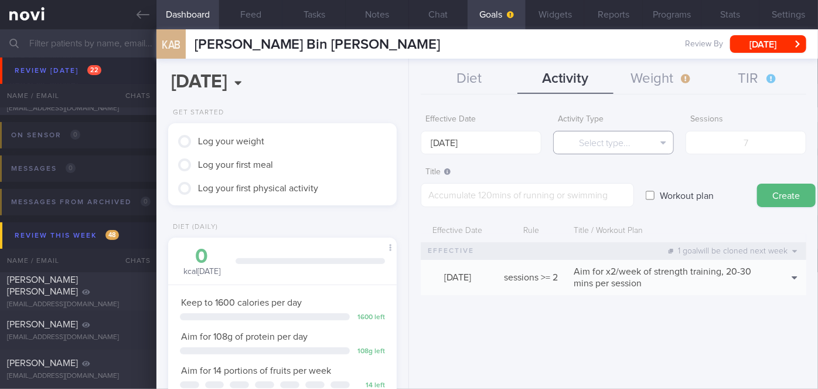
click at [581, 149] on button "Select type..." at bounding box center [613, 142] width 121 height 23
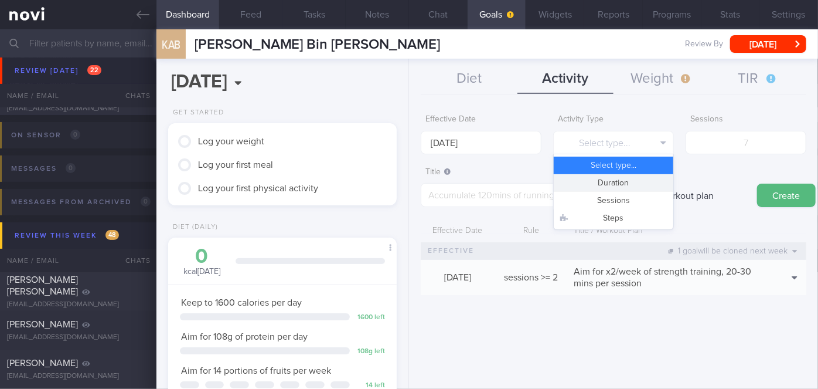
click at [617, 180] on button "Duration" at bounding box center [614, 183] width 120 height 18
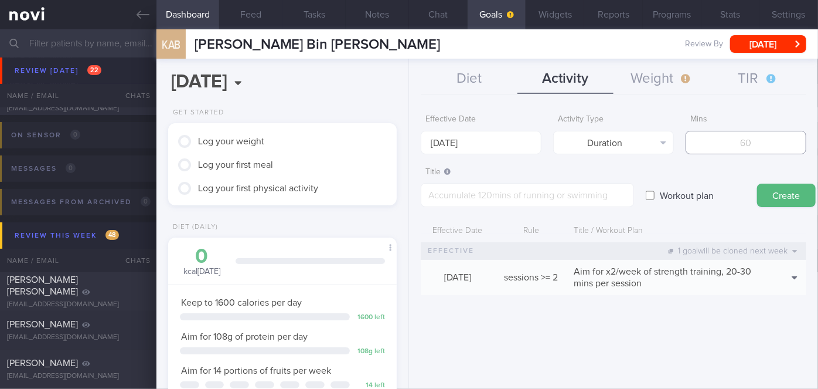
click at [760, 140] on input "number" at bounding box center [746, 142] width 121 height 23
type input "150"
click at [542, 196] on textarea at bounding box center [527, 195] width 213 height 24
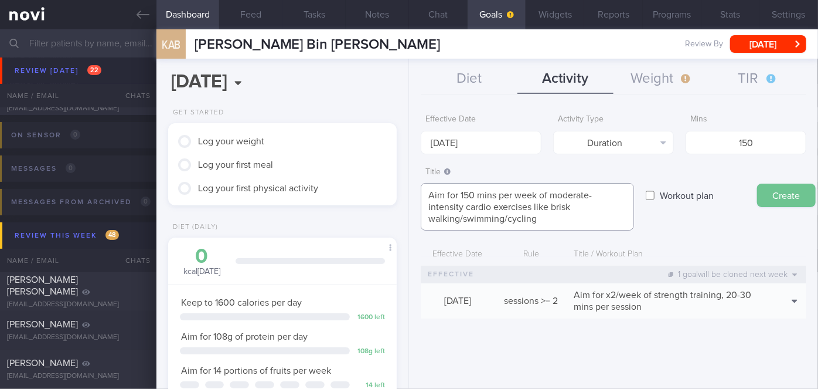
type textarea "Aim for 150 mins per week of moderate-intensity cardio exercises like brisk wal…"
click at [778, 189] on button "Create" at bounding box center [786, 194] width 59 height 23
type input "[DATE]"
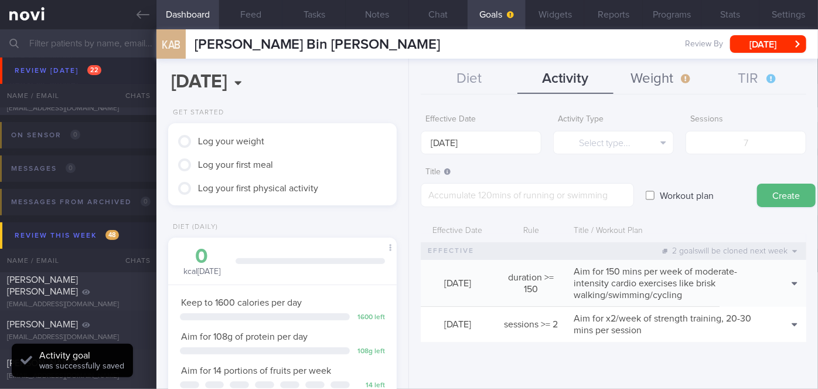
click at [663, 66] on button "Weight" at bounding box center [662, 78] width 96 height 29
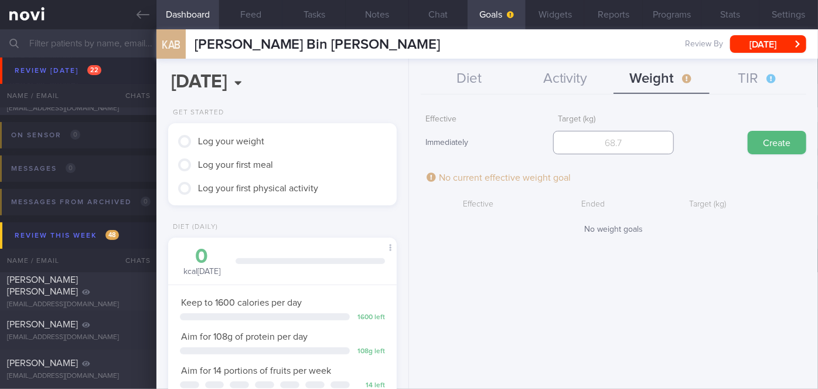
click at [617, 151] on input "number" at bounding box center [613, 142] width 121 height 23
type input "111.9"
click at [748, 131] on button "Create" at bounding box center [777, 142] width 59 height 23
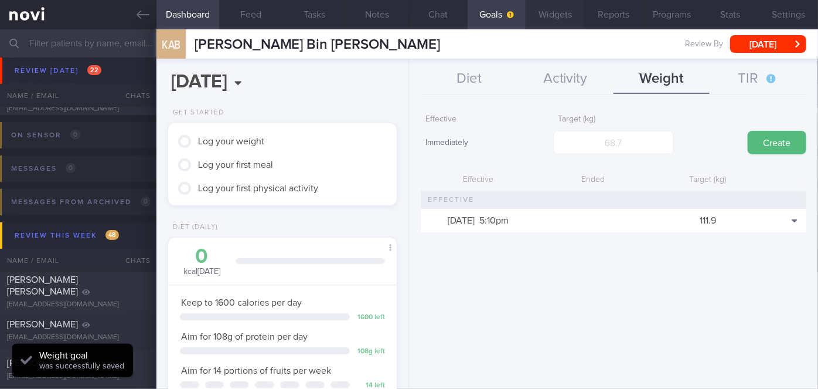
scroll to position [116, 200]
click at [457, 16] on button "Chat" at bounding box center [438, 14] width 59 height 29
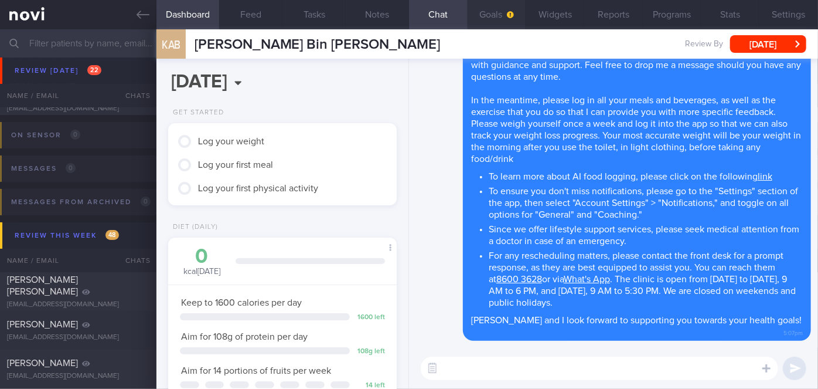
click at [510, 15] on icon "button" at bounding box center [510, 14] width 7 height 7
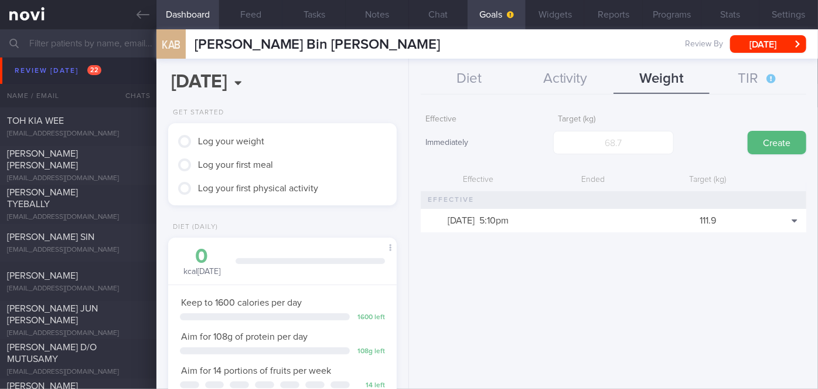
scroll to position [4316, 0]
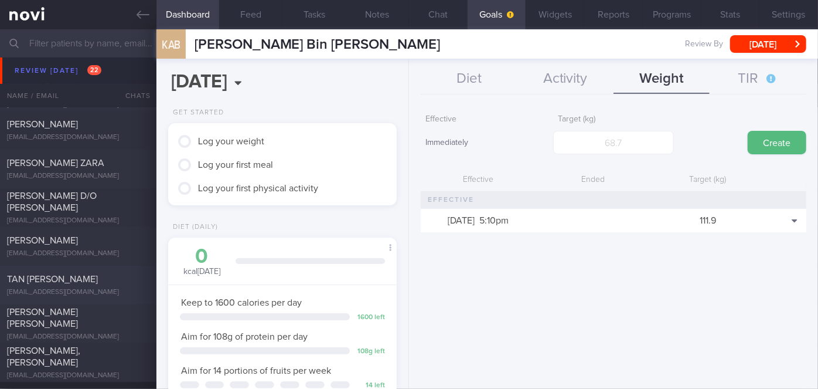
click at [83, 266] on div "TAN [PERSON_NAME] [EMAIL_ADDRESS][DOMAIN_NAME] [DATE] [DATE] OPTIMUM-PLUS-[MEDI…" at bounding box center [409, 285] width 818 height 39
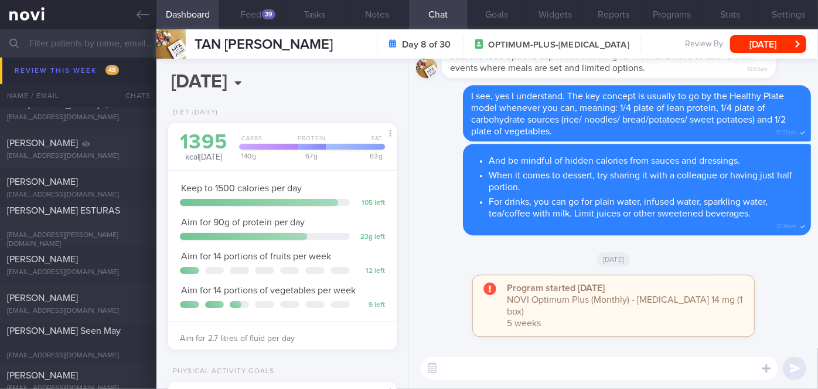
scroll to position [6021, 0]
